Goal: Information Seeking & Learning: Learn about a topic

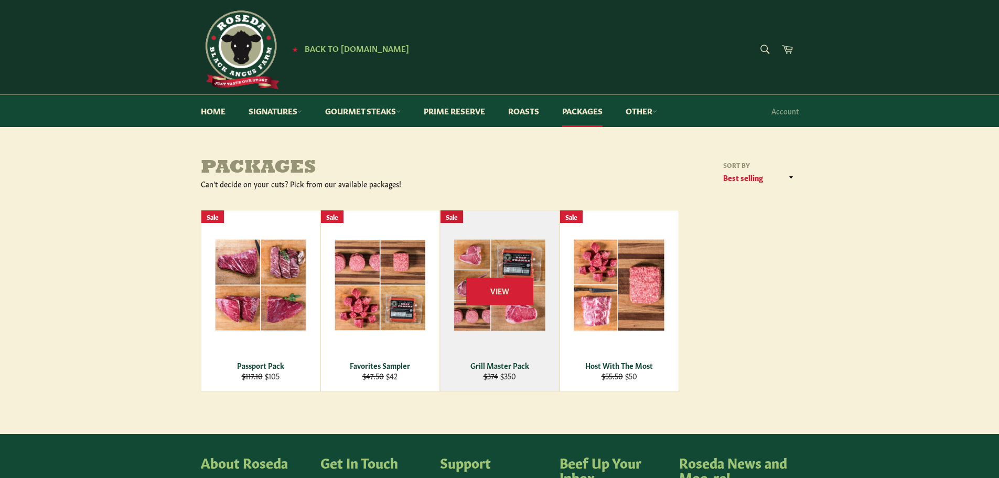
click at [526, 251] on div "View" at bounding box center [499, 300] width 118 height 181
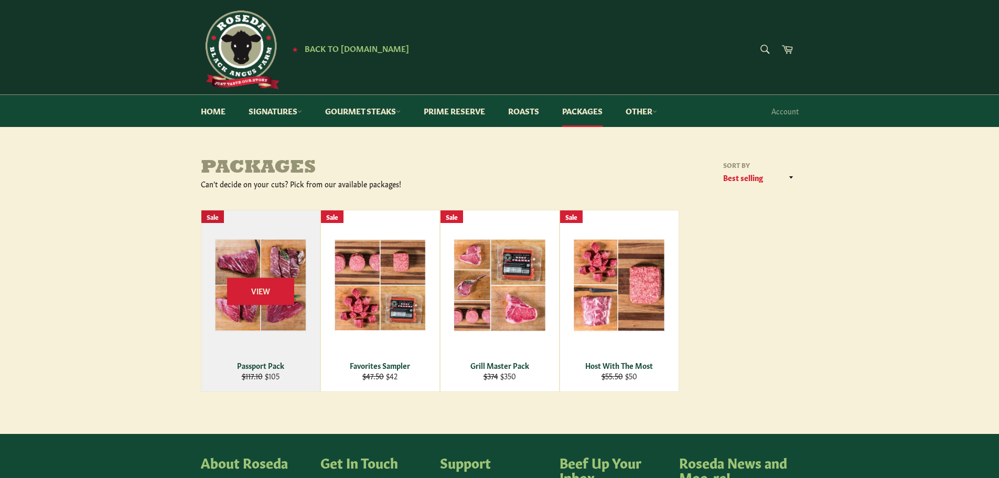
click at [276, 251] on div "View" at bounding box center [260, 300] width 118 height 181
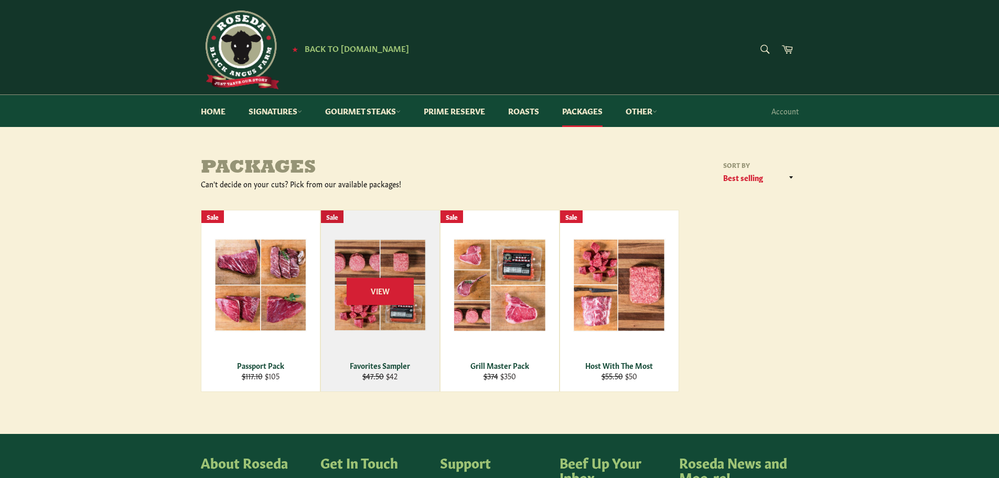
click at [395, 258] on div "View" at bounding box center [380, 300] width 118 height 181
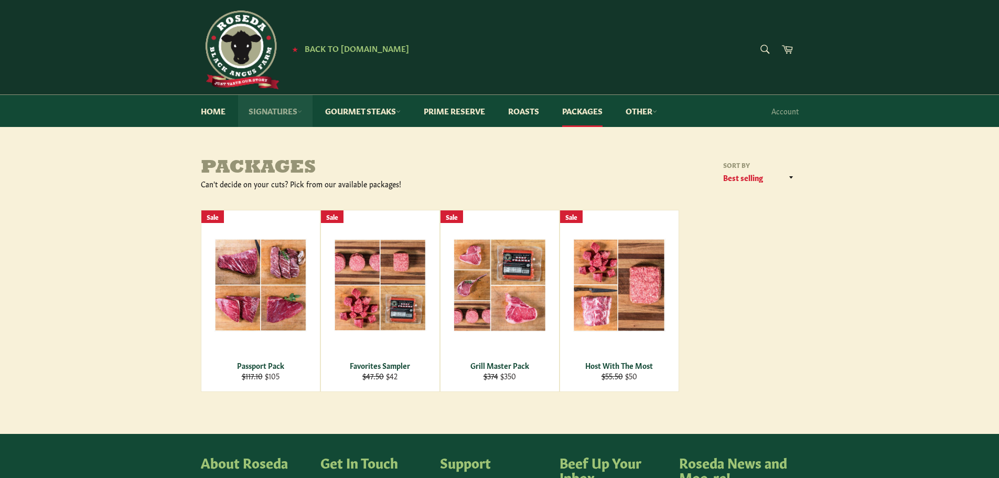
click at [283, 112] on link "Signatures" at bounding box center [275, 111] width 74 height 32
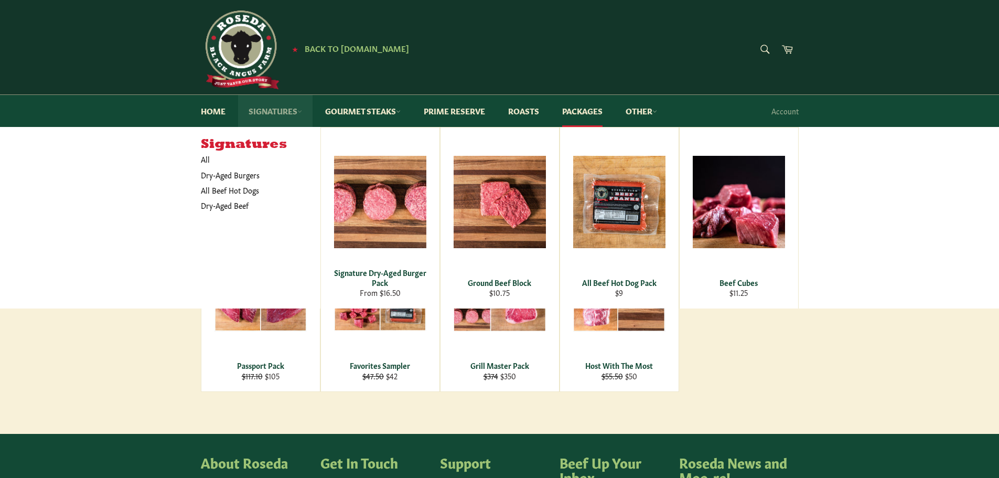
click at [283, 112] on link "Signatures" at bounding box center [275, 111] width 74 height 32
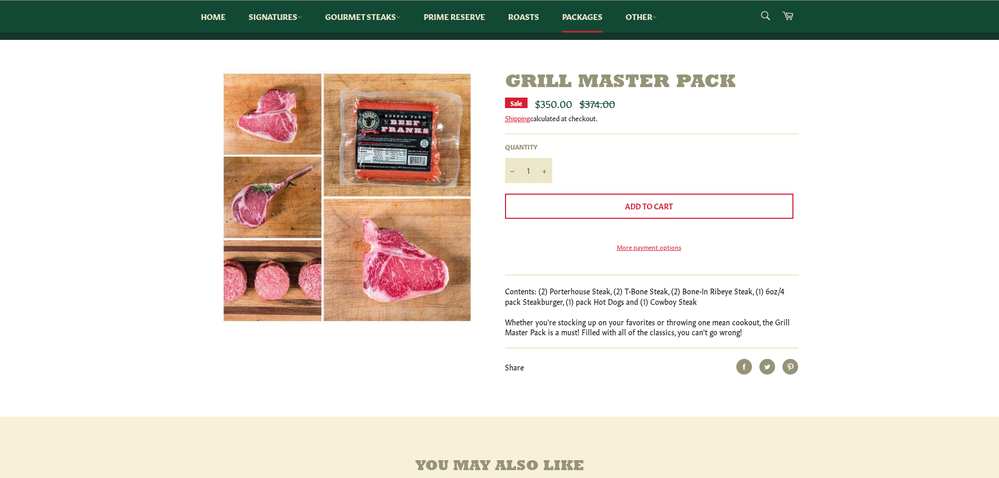
scroll to position [52, 0]
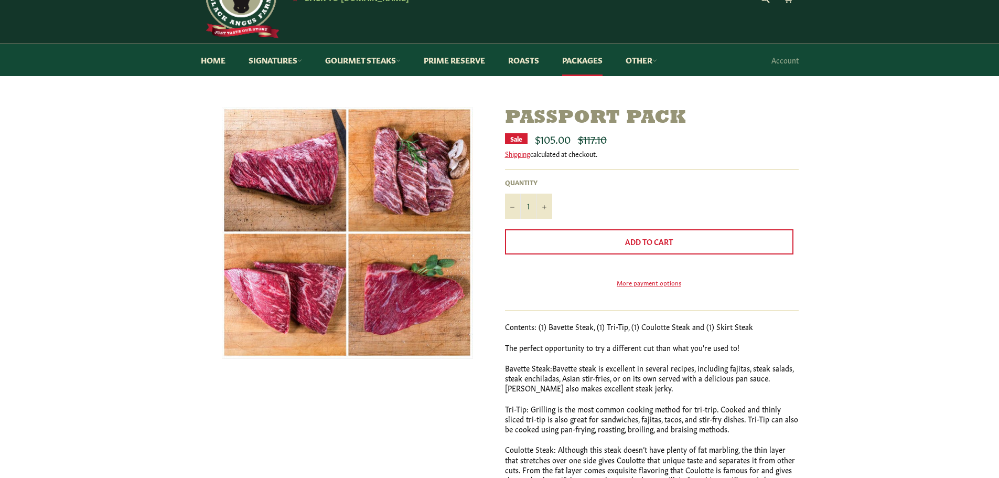
scroll to position [52, 0]
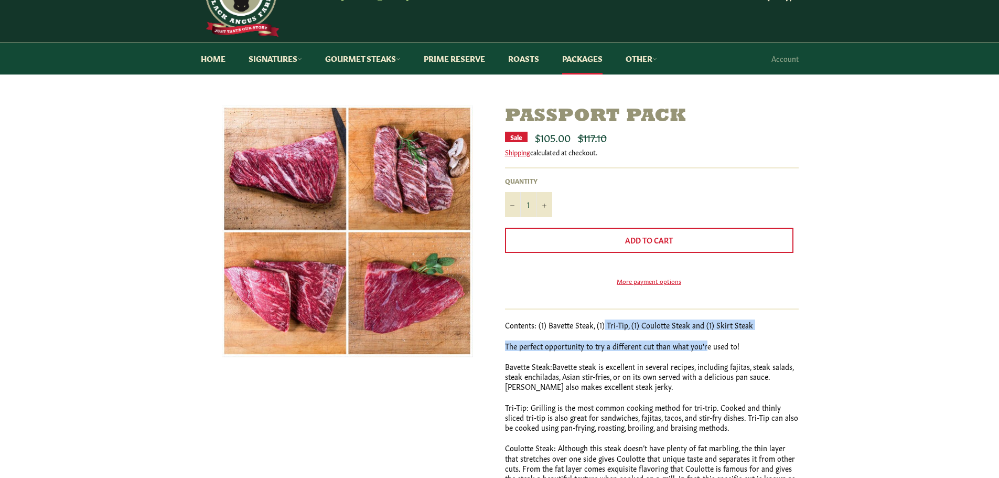
drag, startPoint x: 603, startPoint y: 341, endPoint x: 703, endPoint y: 349, distance: 99.9
click at [703, 349] on div "Contents: (1) Bavette Steak, (1) Tri-Tip, (1) Coulotte Steak and (1) Skirt Stea…" at bounding box center [652, 462] width 294 height 285
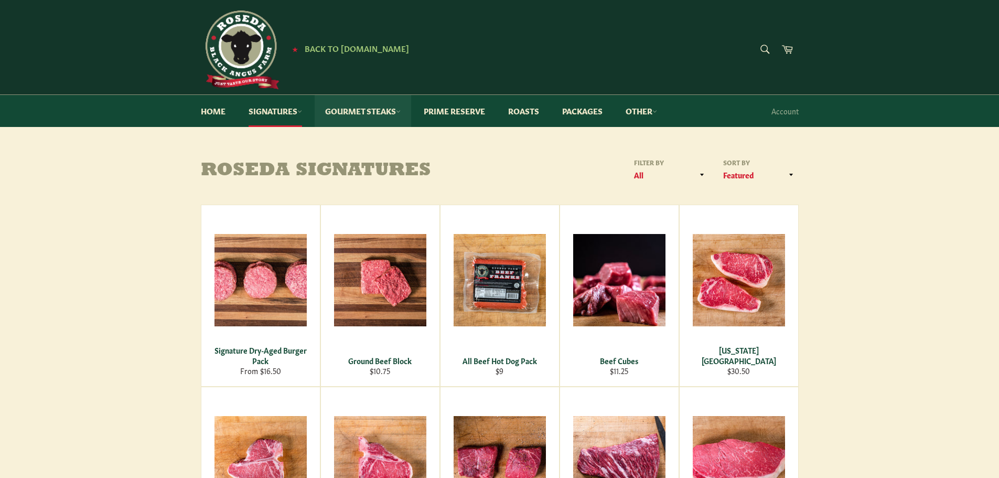
click at [344, 109] on link "Gourmet Steaks" at bounding box center [363, 111] width 96 height 32
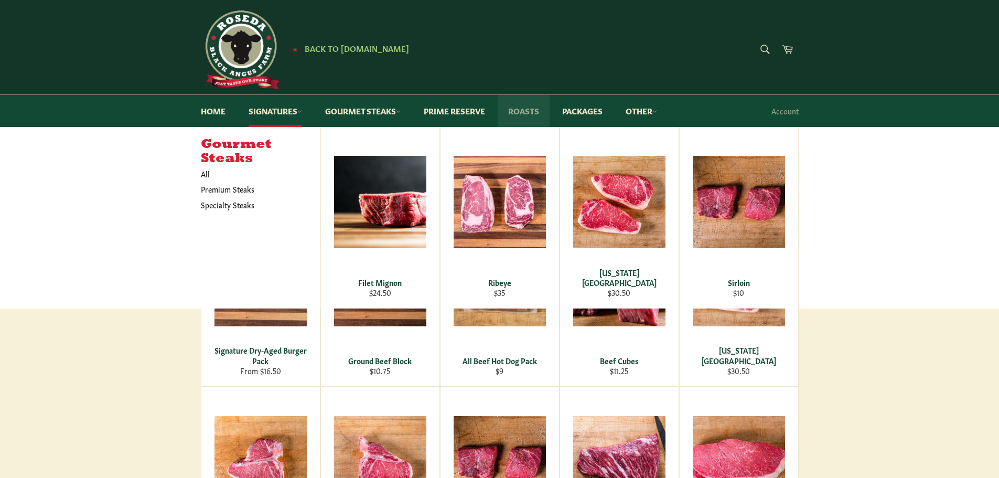
click at [538, 116] on link "Roasts" at bounding box center [524, 111] width 52 height 32
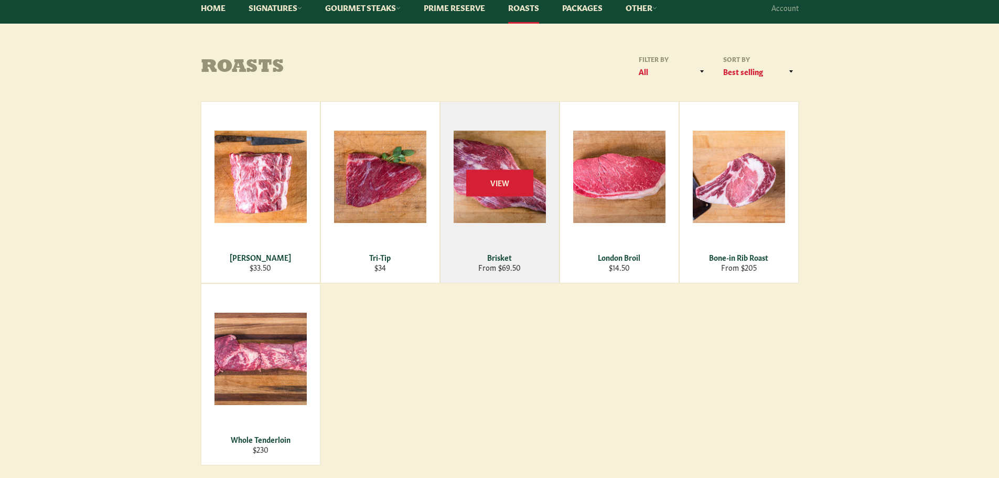
scroll to position [105, 0]
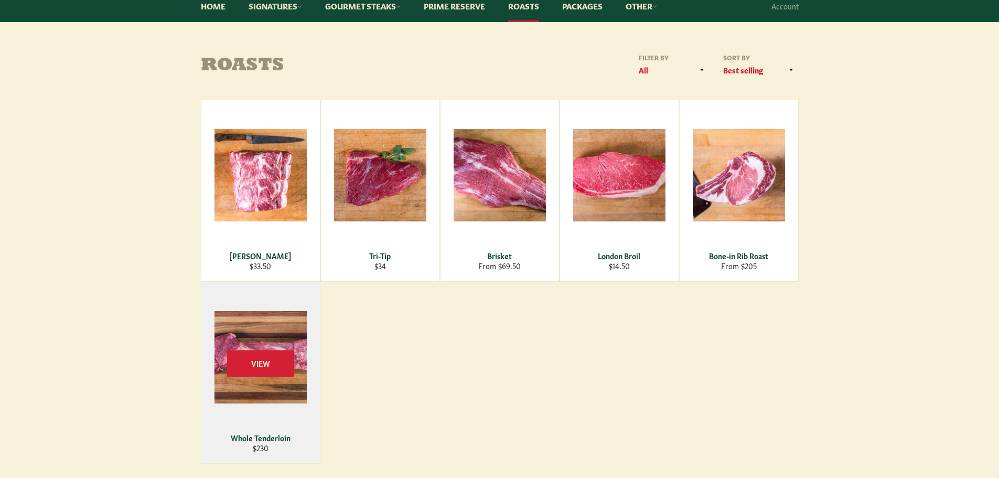
click at [244, 329] on div "View" at bounding box center [260, 372] width 118 height 181
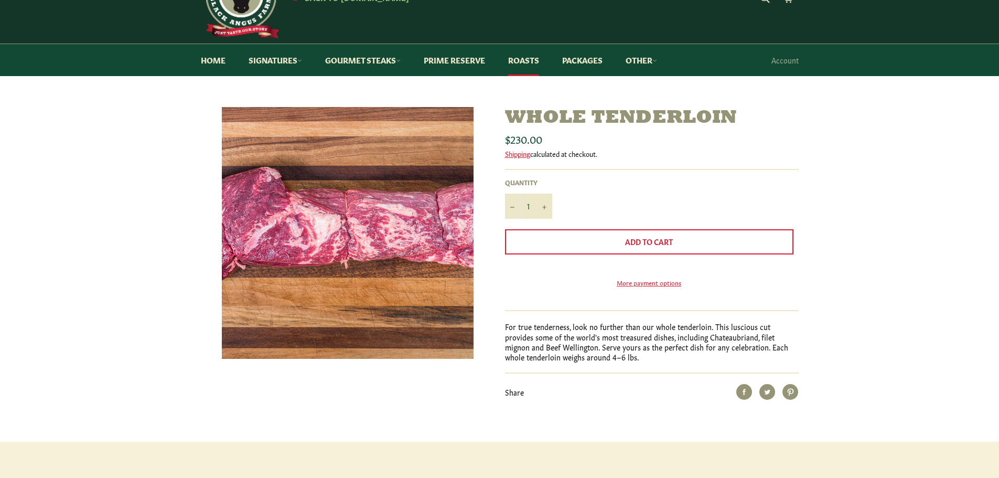
scroll to position [52, 0]
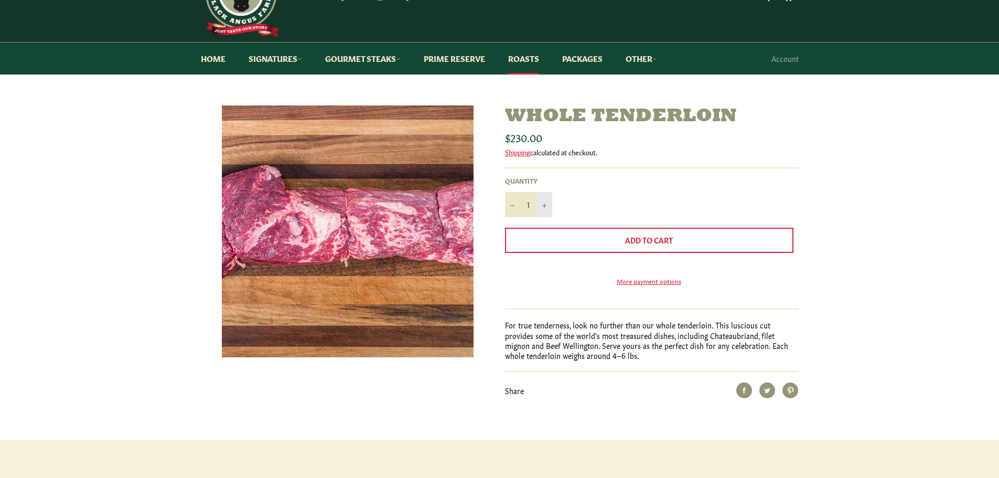
click at [546, 207] on button "+" at bounding box center [544, 204] width 16 height 25
click at [512, 204] on icon "Reduce item quantity by one" at bounding box center [512, 205] width 4 height 4
type input "1"
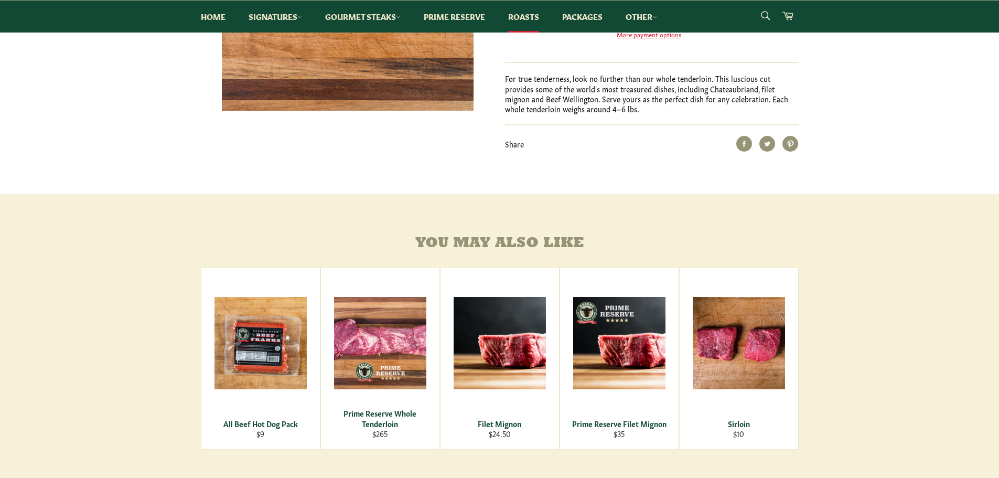
scroll to position [105, 0]
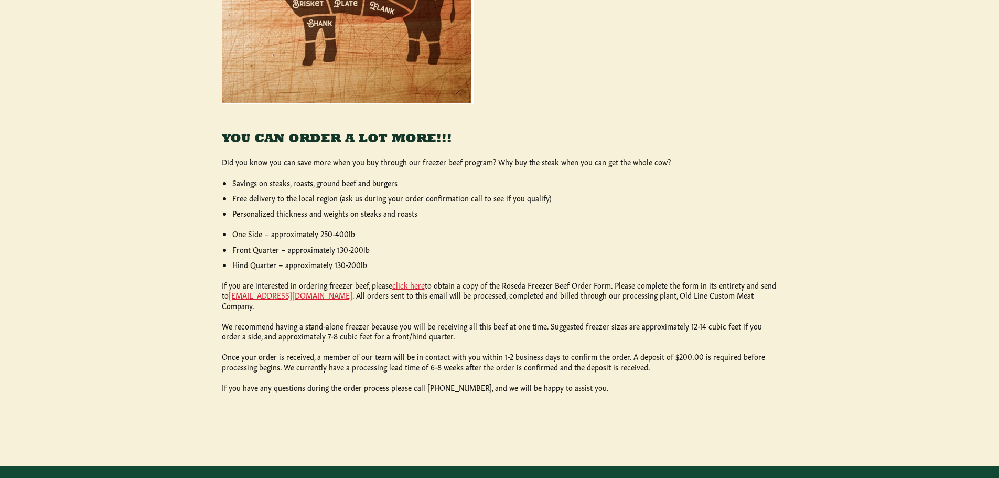
scroll to position [419, 0]
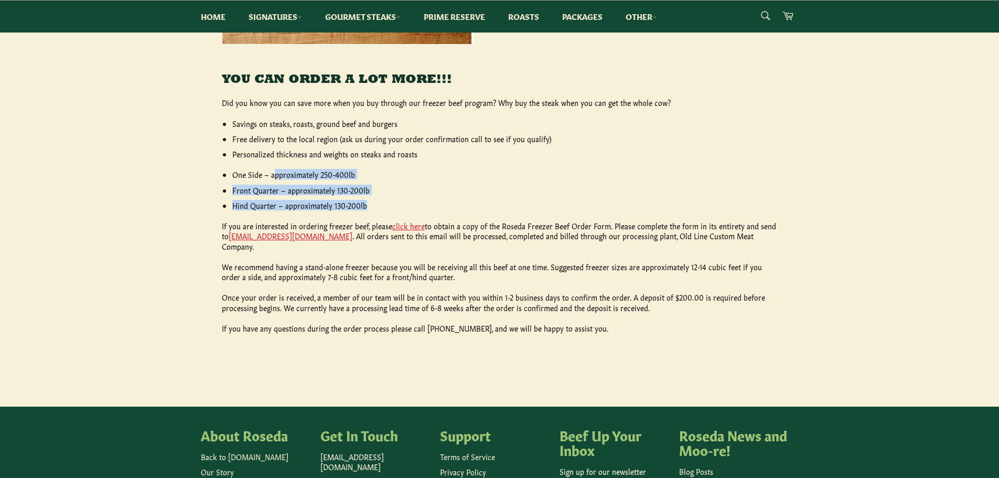
drag, startPoint x: 274, startPoint y: 174, endPoint x: 428, endPoint y: 198, distance: 156.5
click at [428, 198] on ul "One Side – approximately 250-400lb Front Quarter – approximately 130-200lb [GEO…" at bounding box center [504, 189] width 545 height 41
click at [429, 198] on ul "One Side – approximately 250-400lb Front Quarter – approximately 130-200lb [GEO…" at bounding box center [504, 189] width 545 height 41
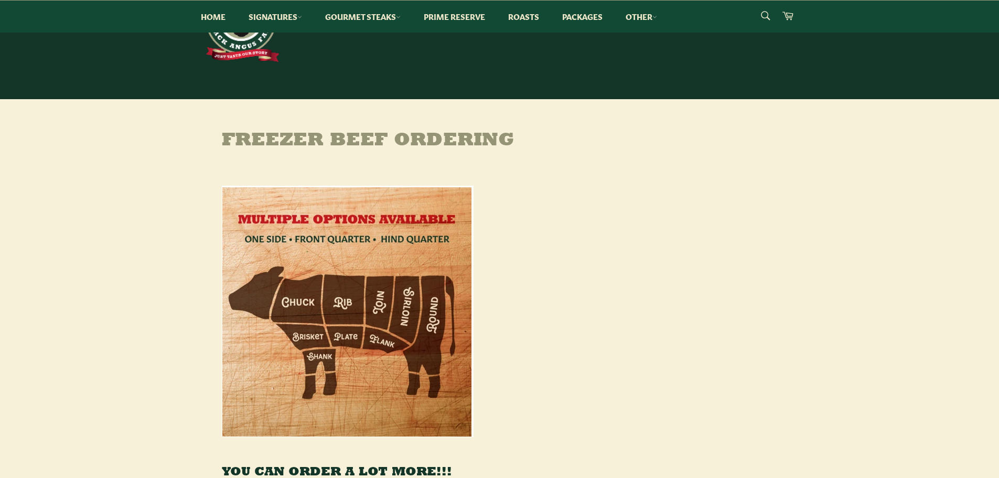
scroll to position [0, 0]
